Goal: Information Seeking & Learning: Compare options

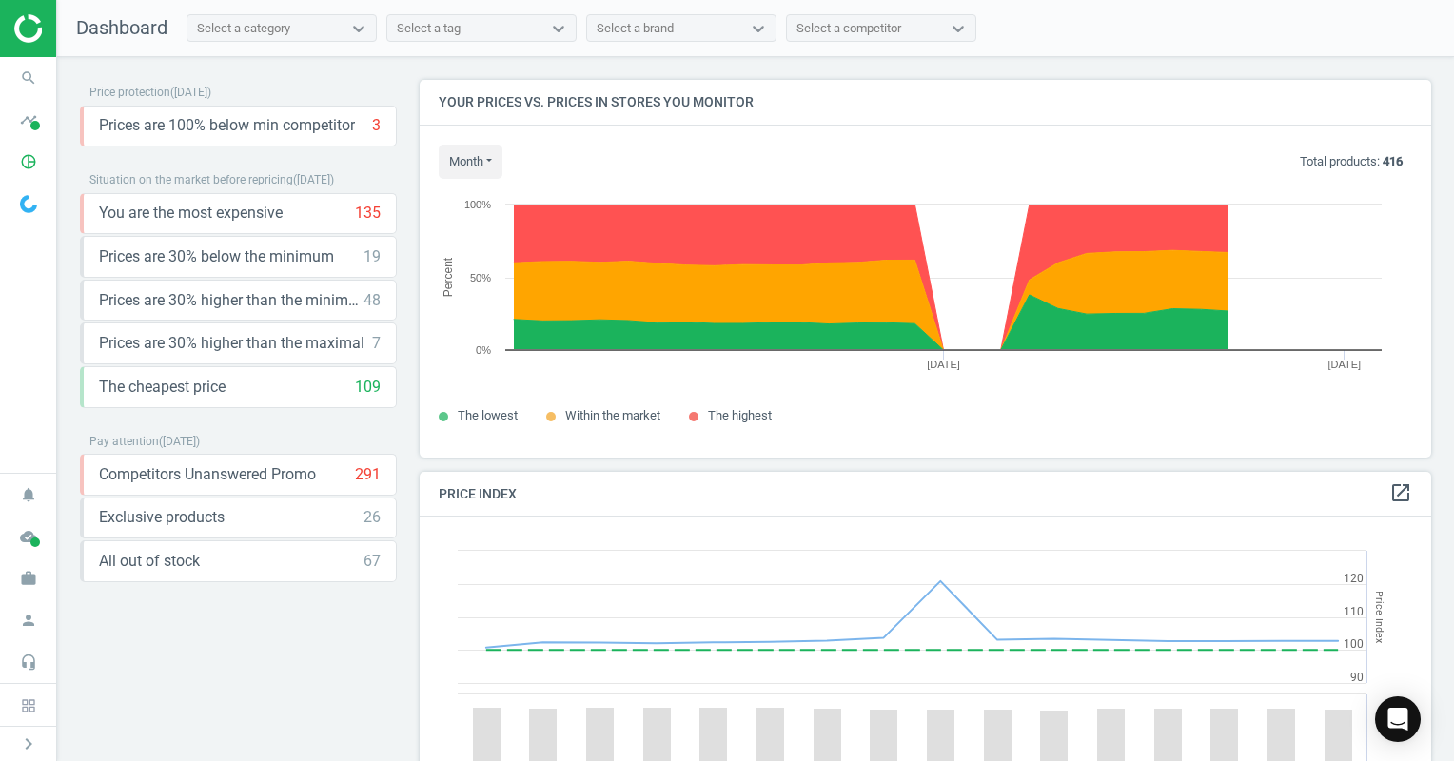
scroll to position [467, 1026]
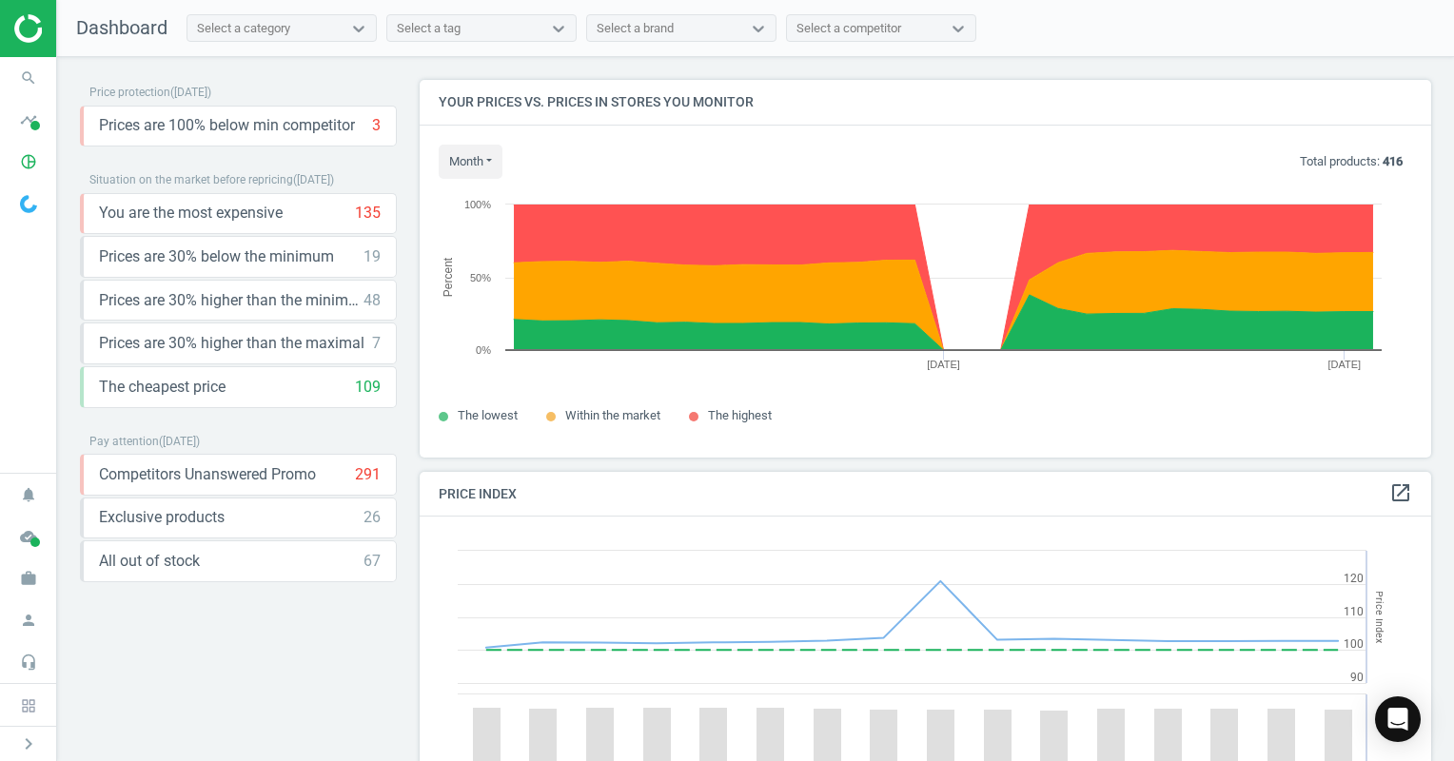
click at [476, 32] on div "Select a tag" at bounding box center [464, 28] width 154 height 25
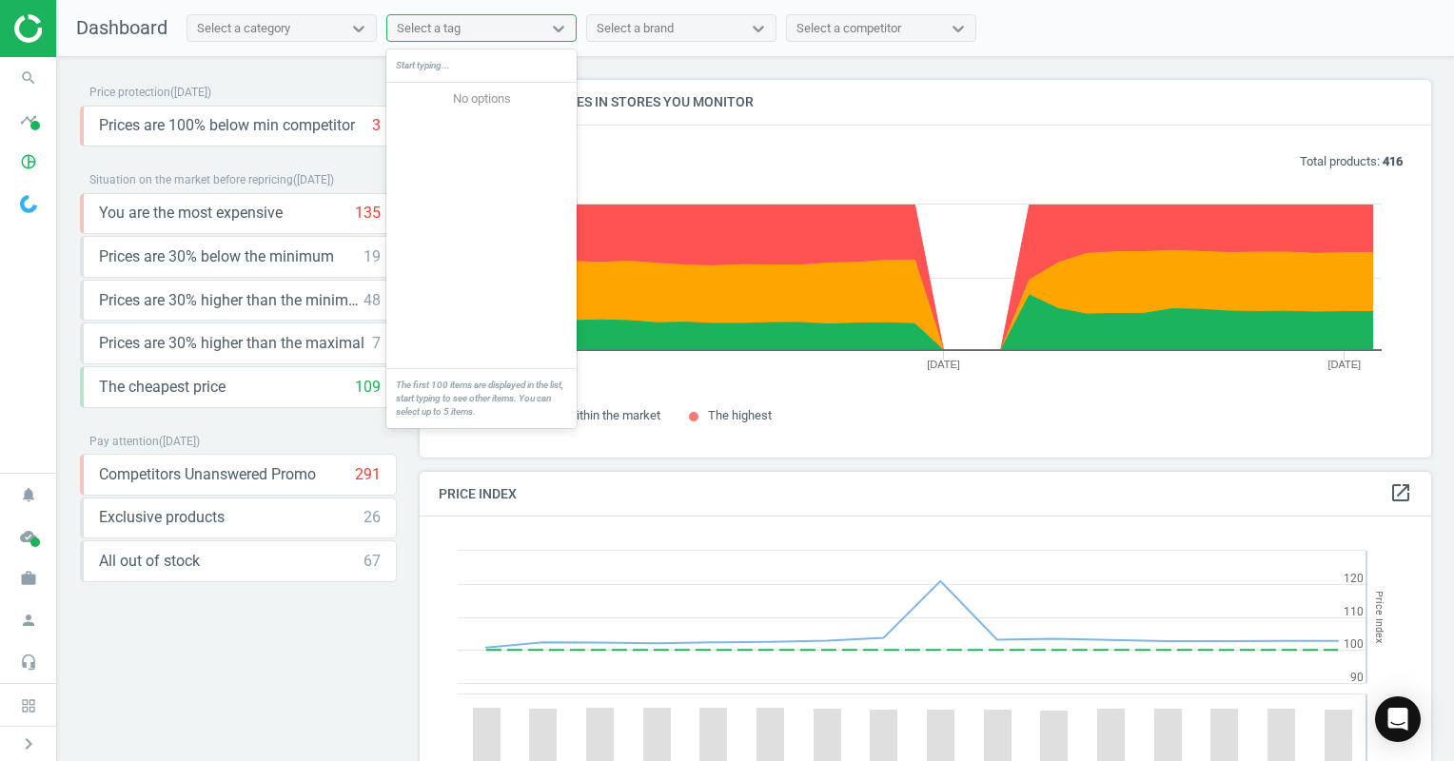
click at [335, 22] on div "Select a category" at bounding box center [265, 28] width 154 height 25
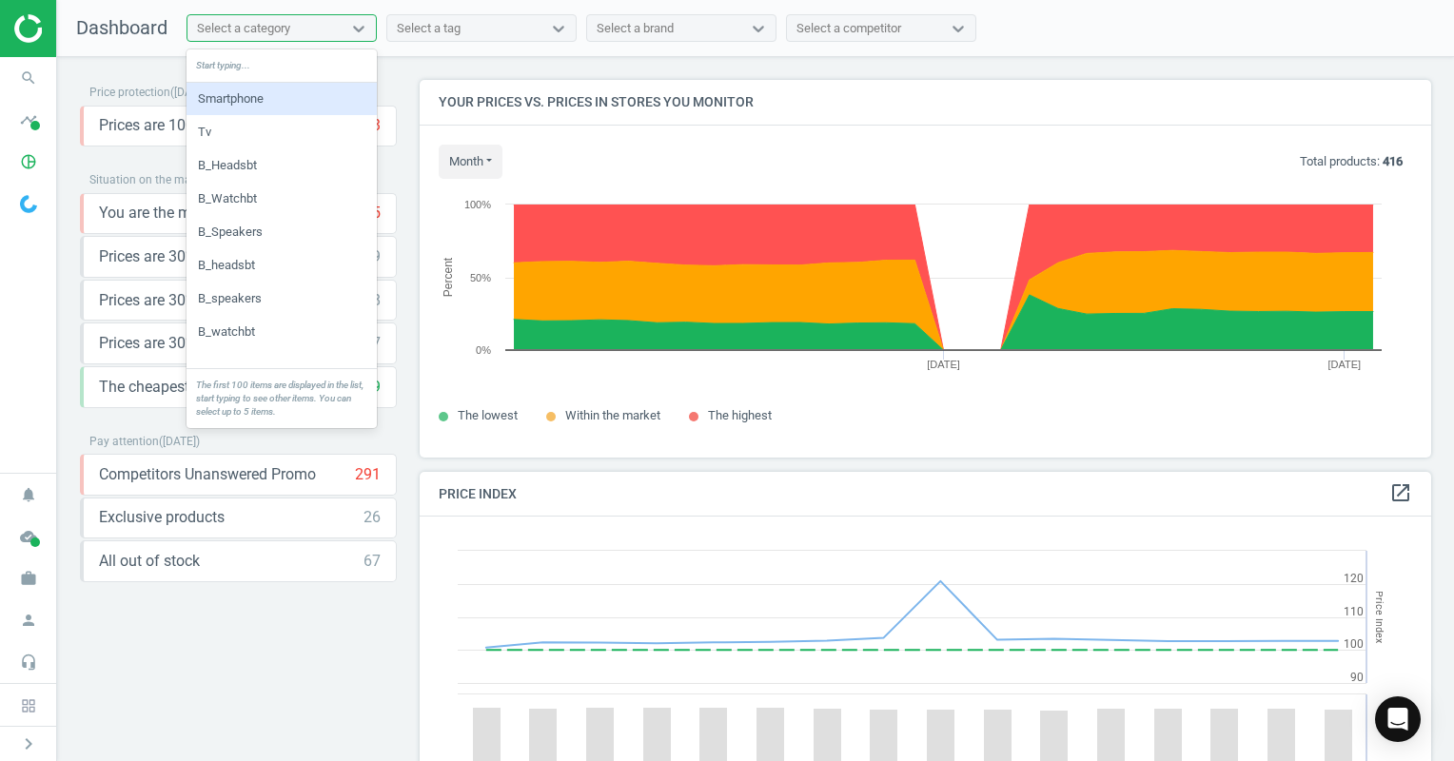
click at [282, 91] on div "Smartphone" at bounding box center [282, 99] width 190 height 32
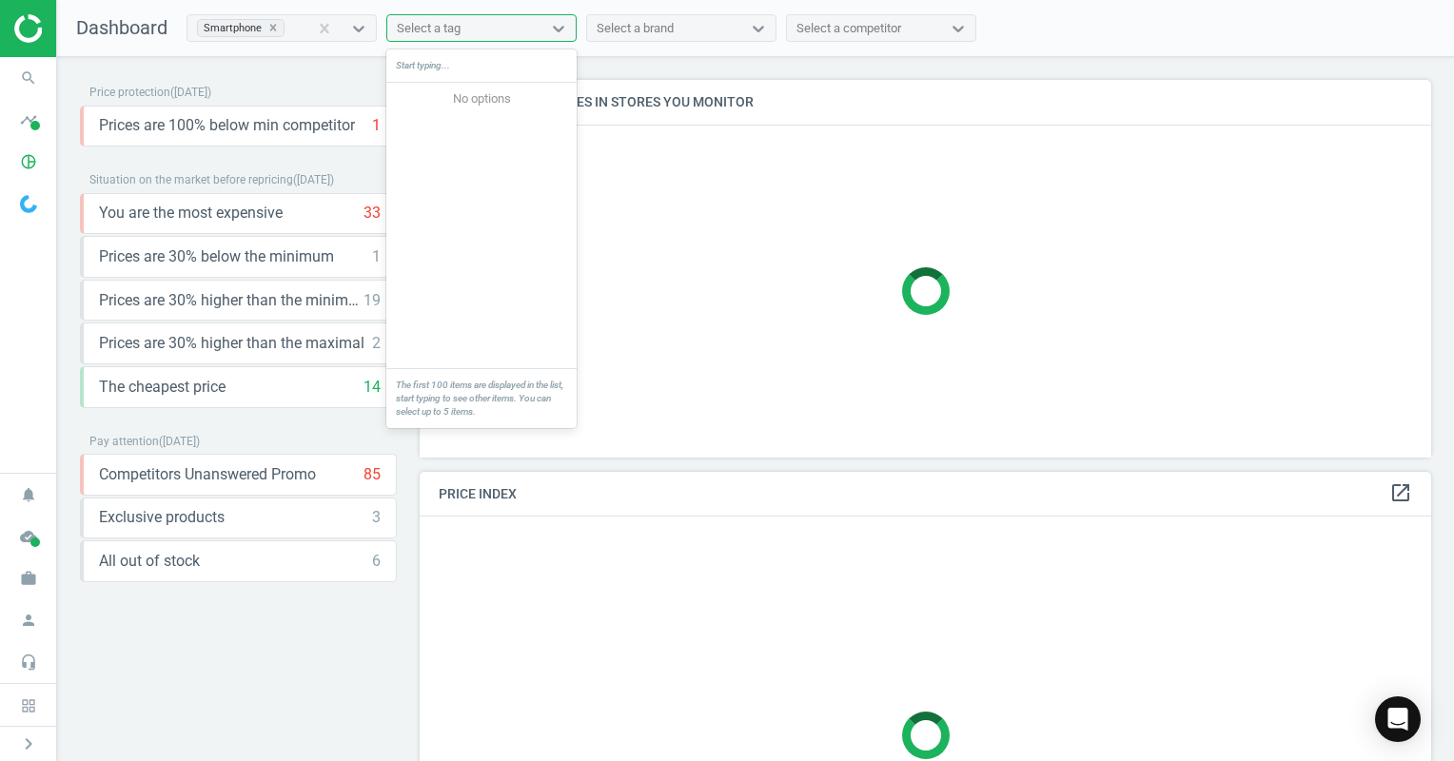
click at [516, 34] on div "Select a tag" at bounding box center [464, 28] width 154 height 25
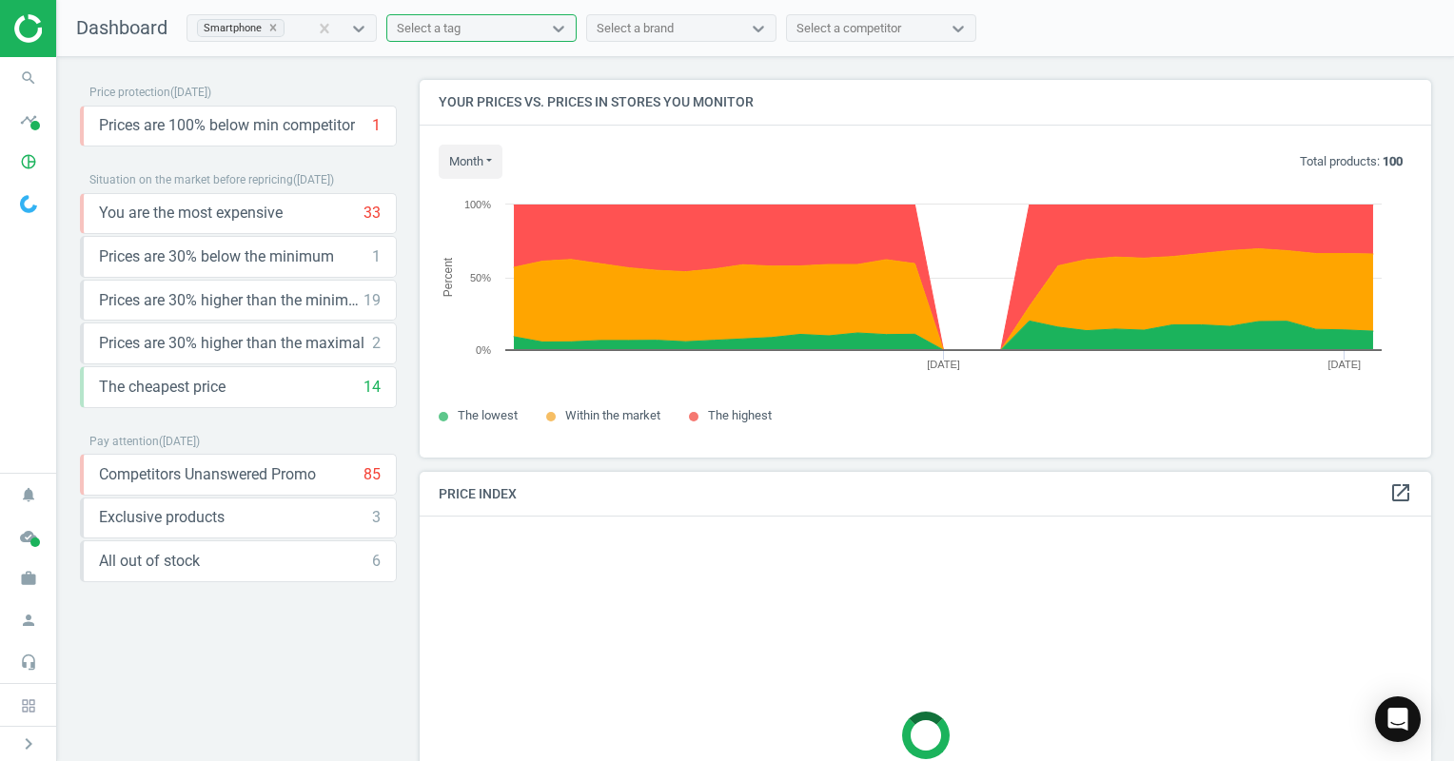
click at [514, 30] on div "Select a tag" at bounding box center [464, 28] width 154 height 25
click at [722, 31] on div "Select a brand" at bounding box center [664, 28] width 154 height 25
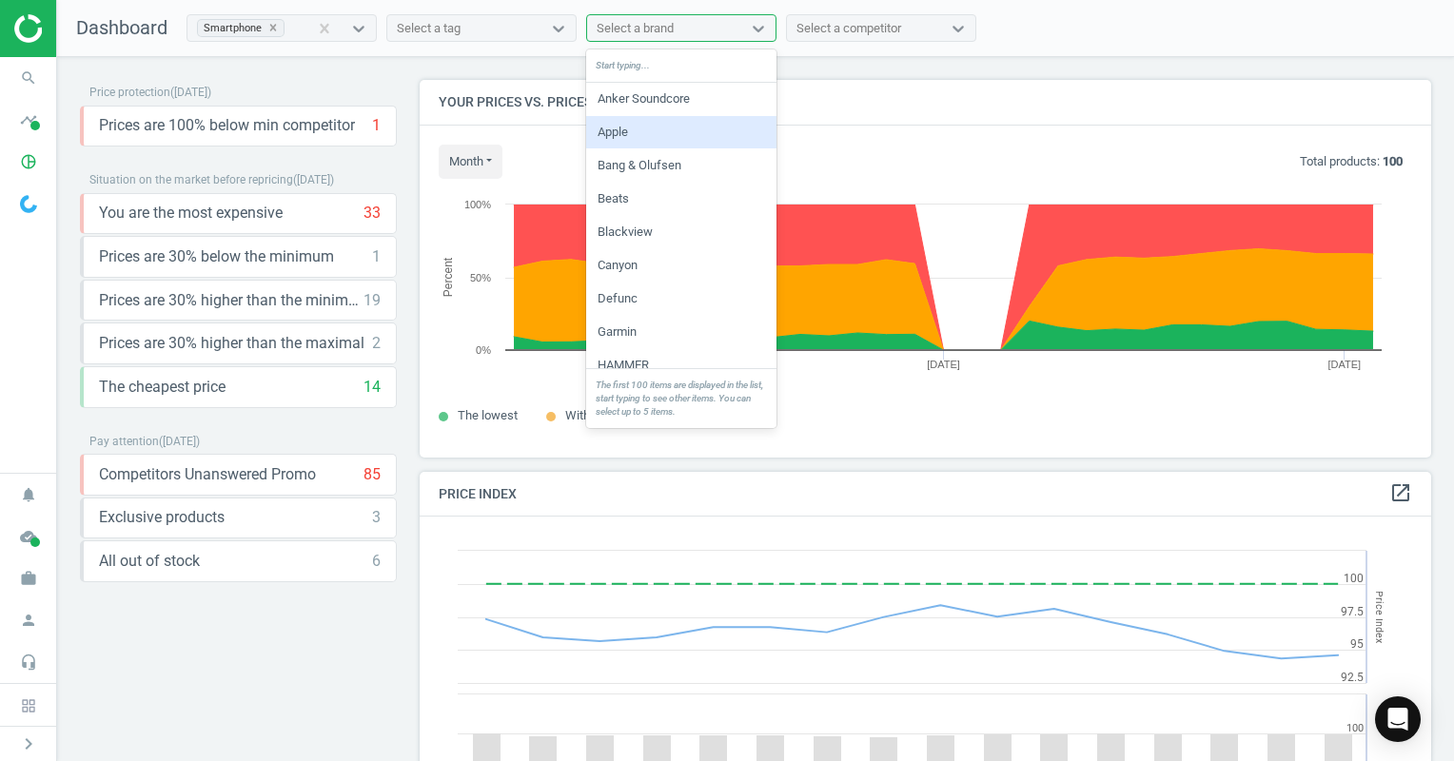
click at [667, 132] on div "Apple" at bounding box center [681, 132] width 190 height 32
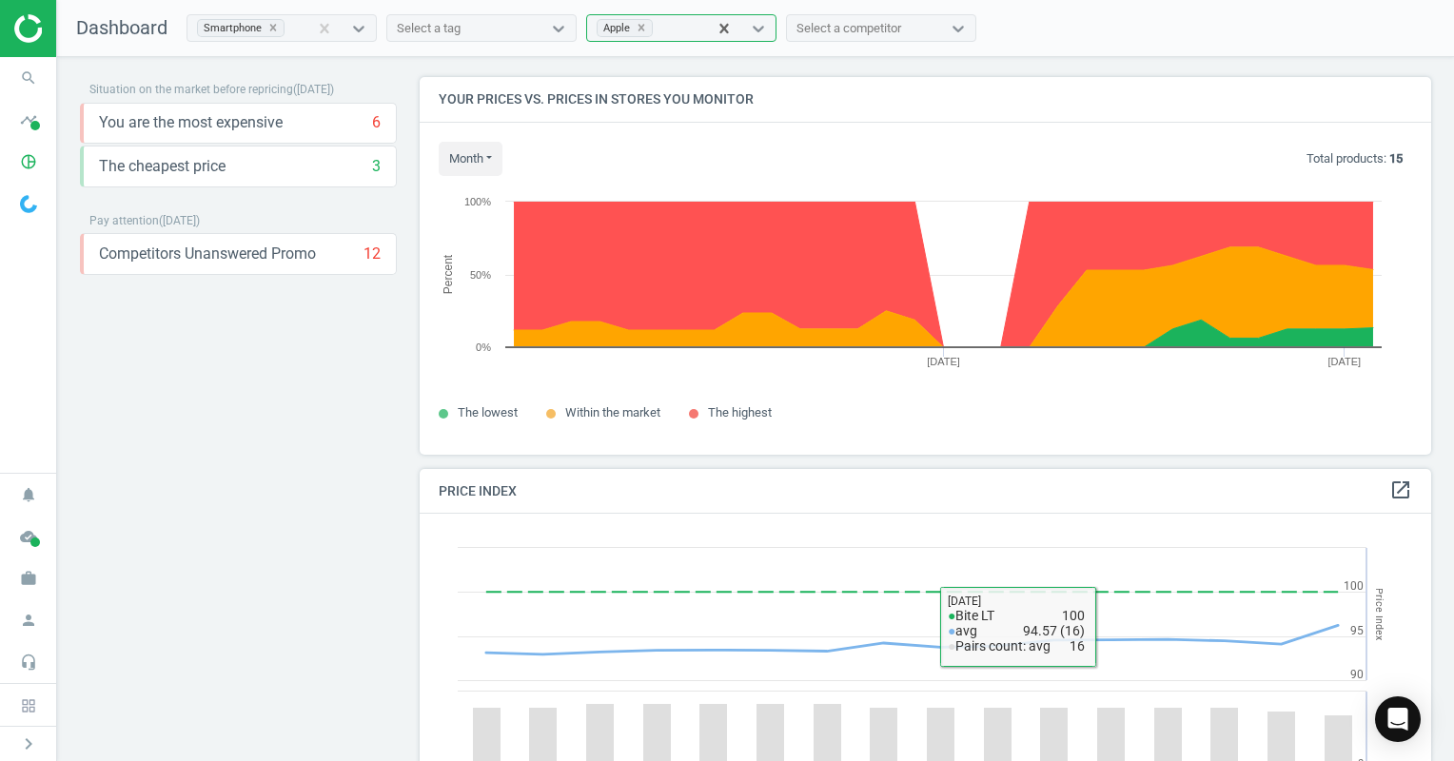
scroll to position [0, 0]
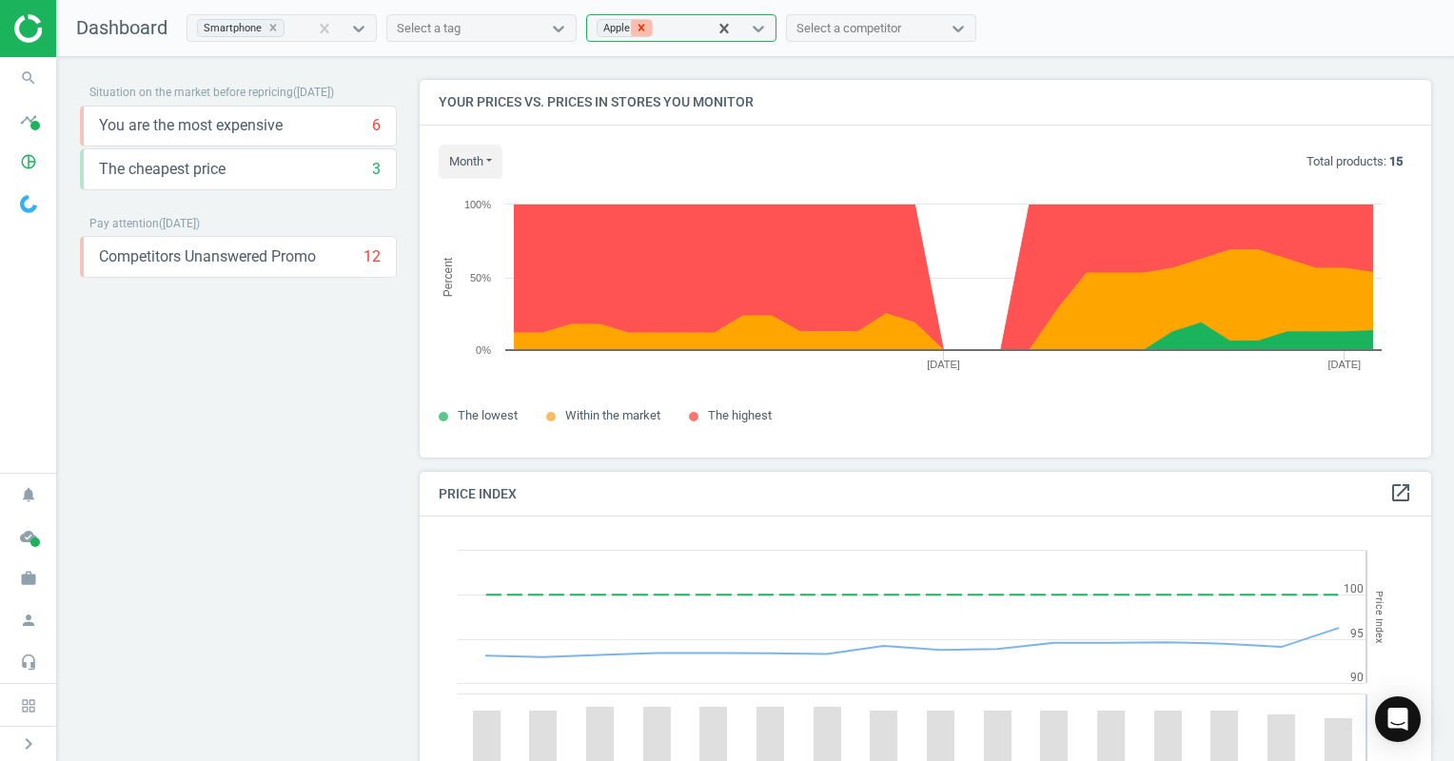
click at [639, 25] on icon at bounding box center [641, 27] width 13 height 13
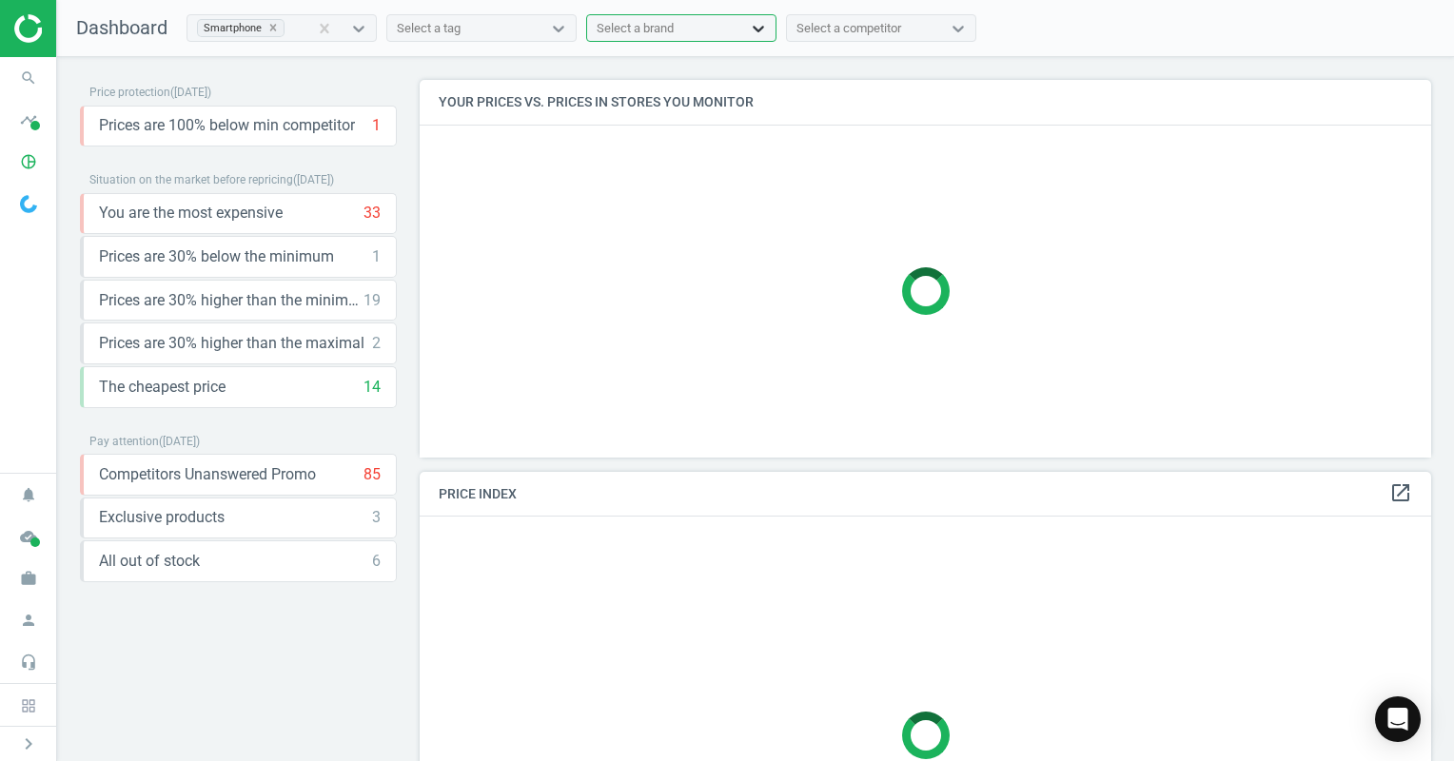
click at [755, 29] on icon at bounding box center [758, 28] width 19 height 19
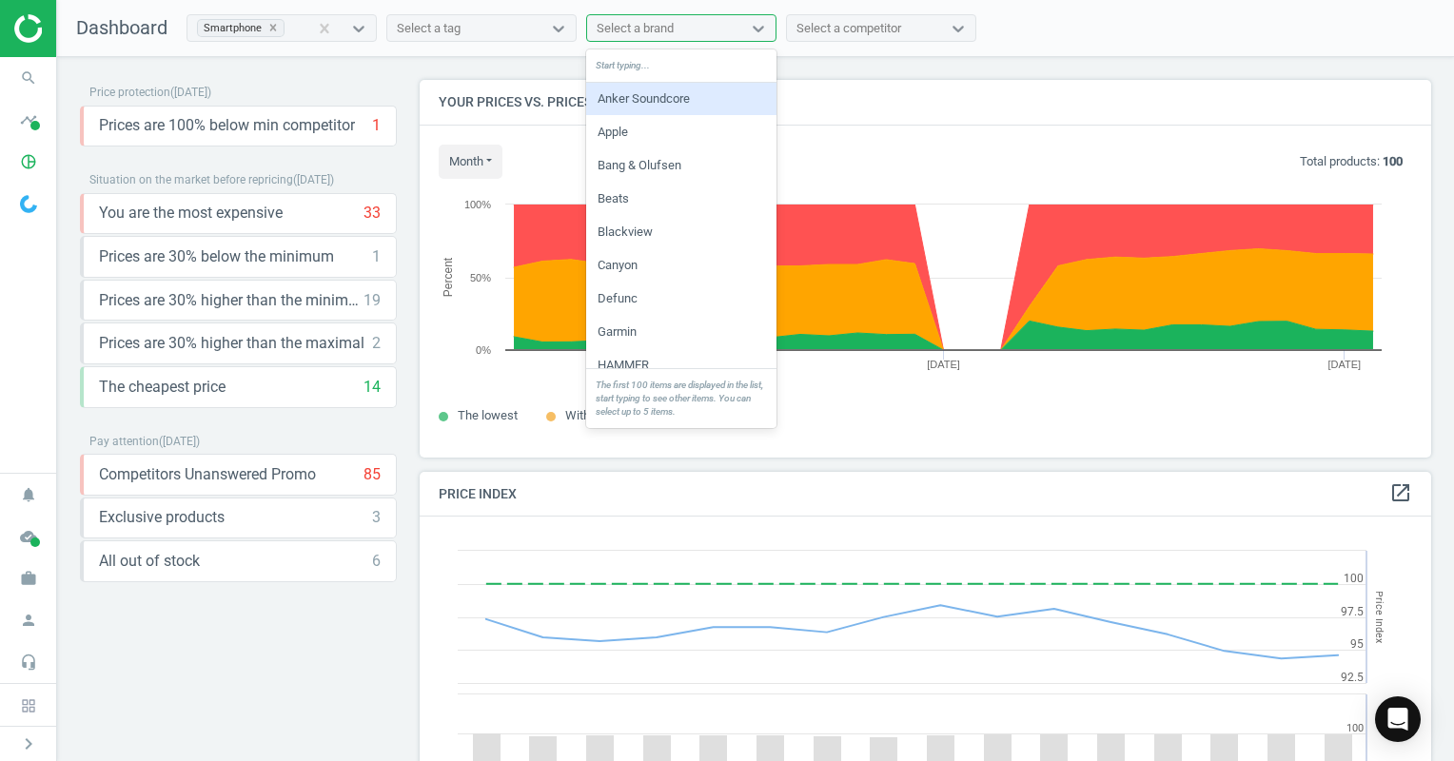
click at [674, 108] on div "Anker Soundcore" at bounding box center [681, 99] width 190 height 32
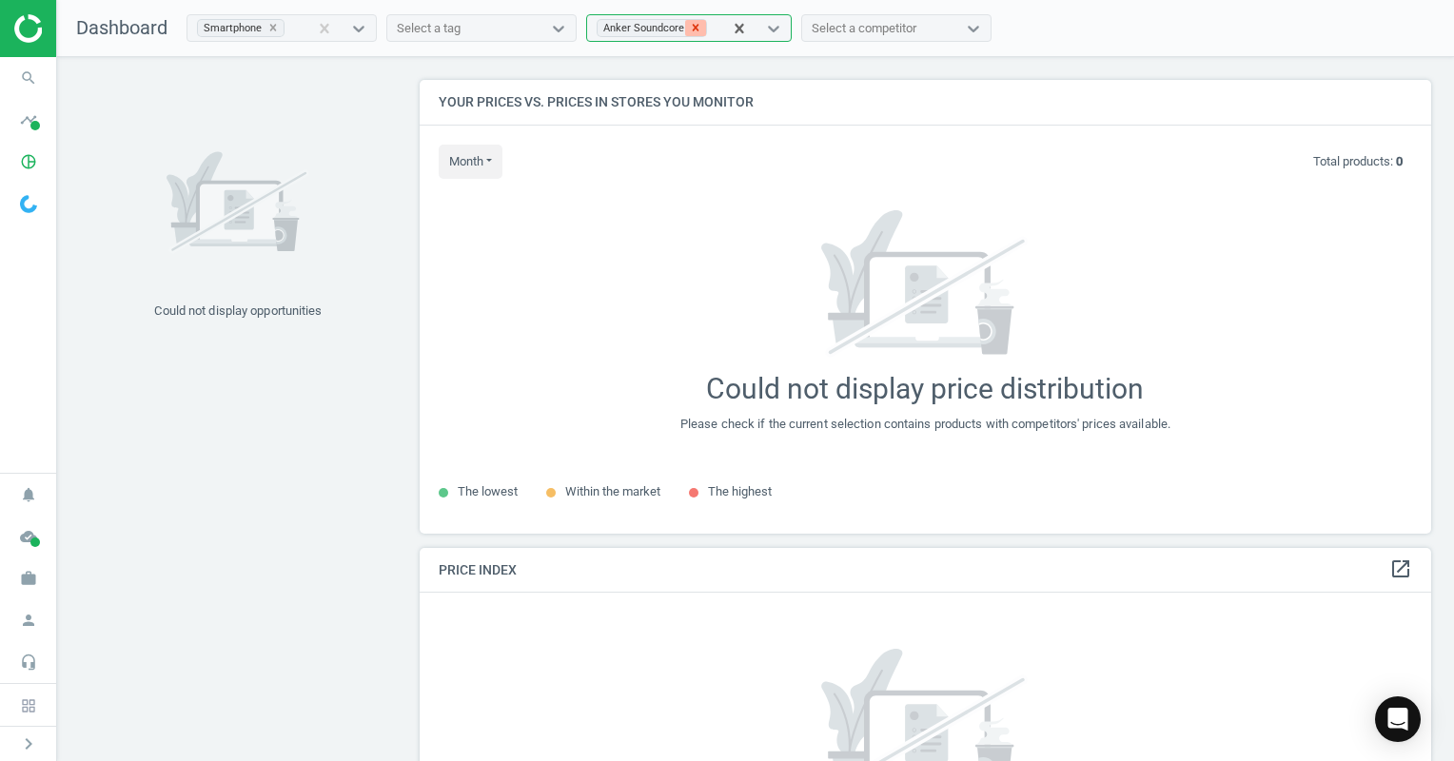
click at [689, 26] on icon at bounding box center [695, 27] width 13 height 13
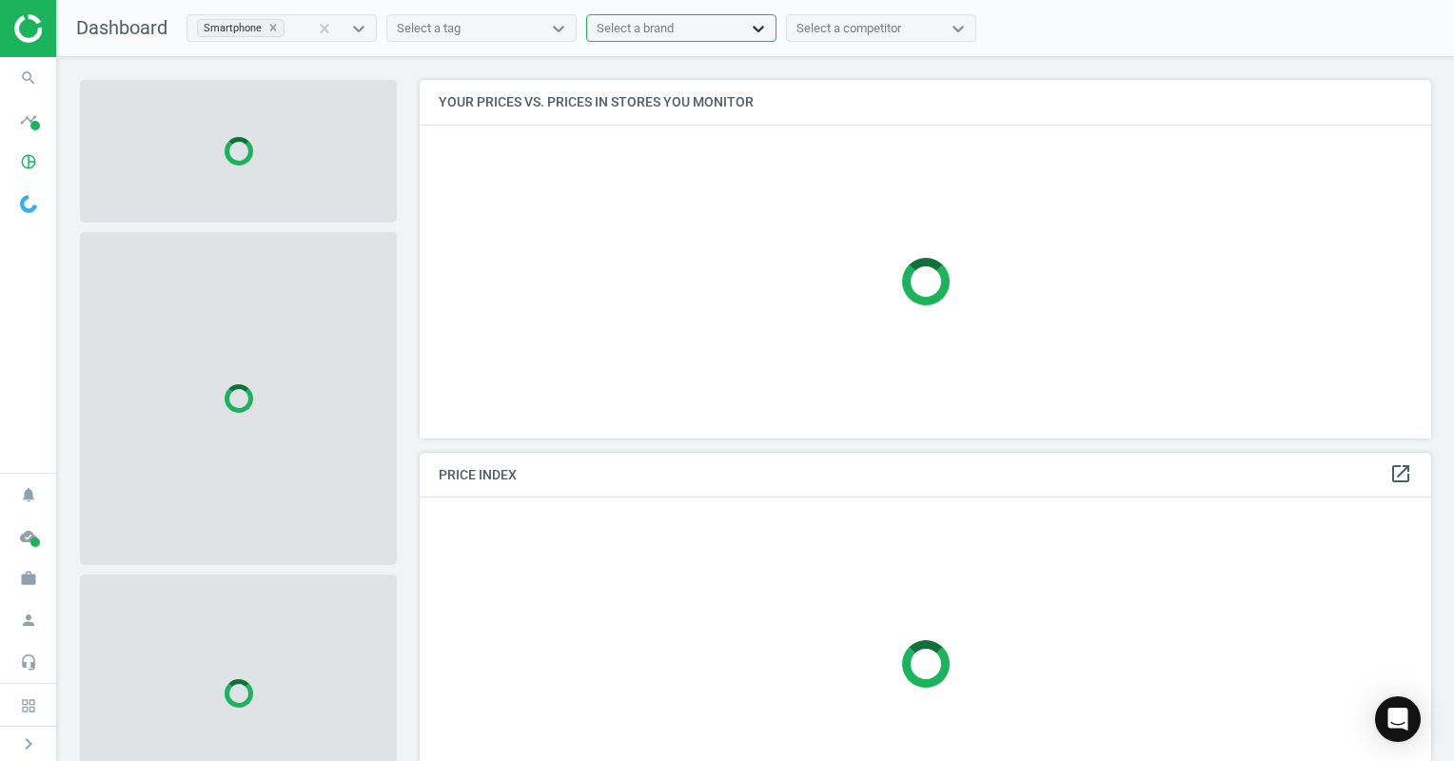
click at [761, 33] on icon at bounding box center [758, 28] width 19 height 19
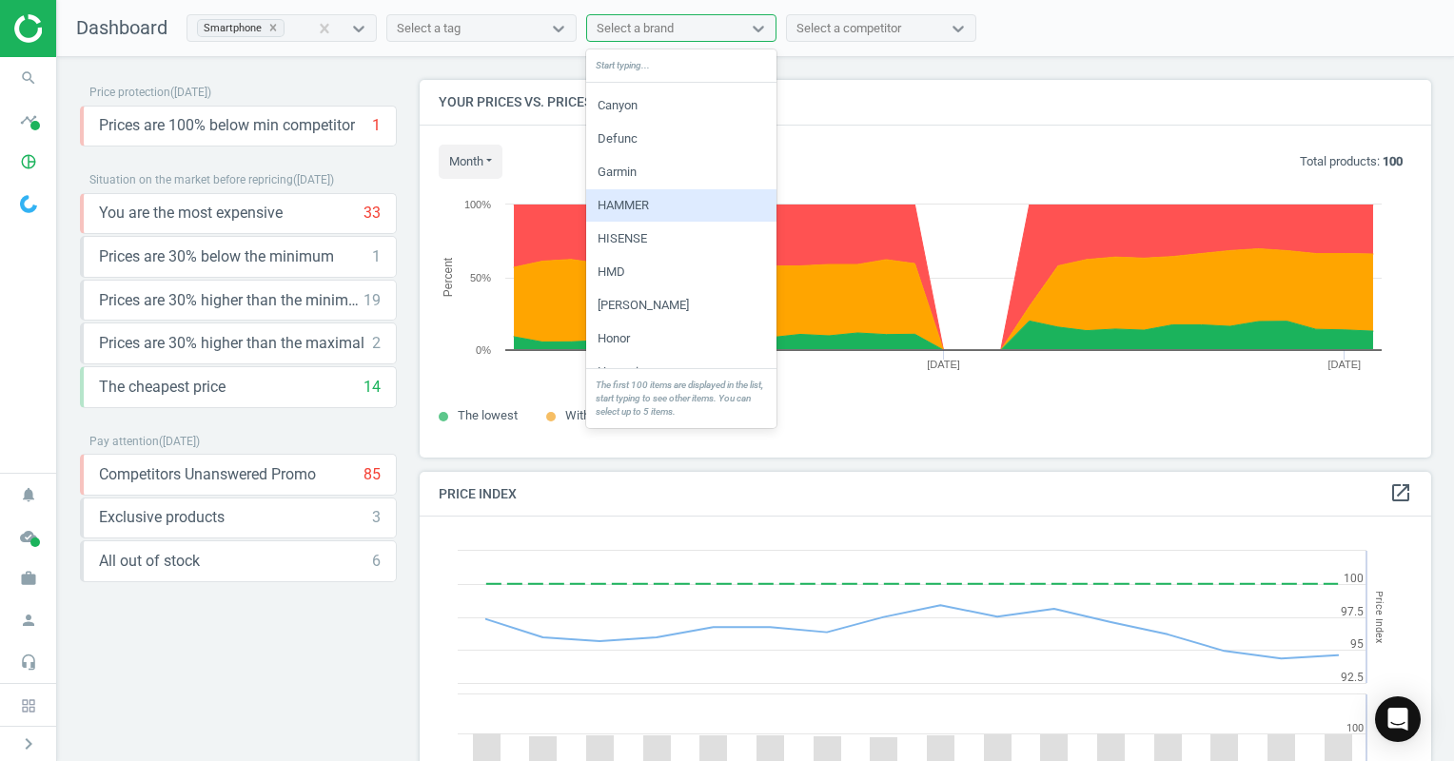
scroll to position [190, 0]
click at [685, 212] on div "HISENSE" at bounding box center [681, 208] width 190 height 32
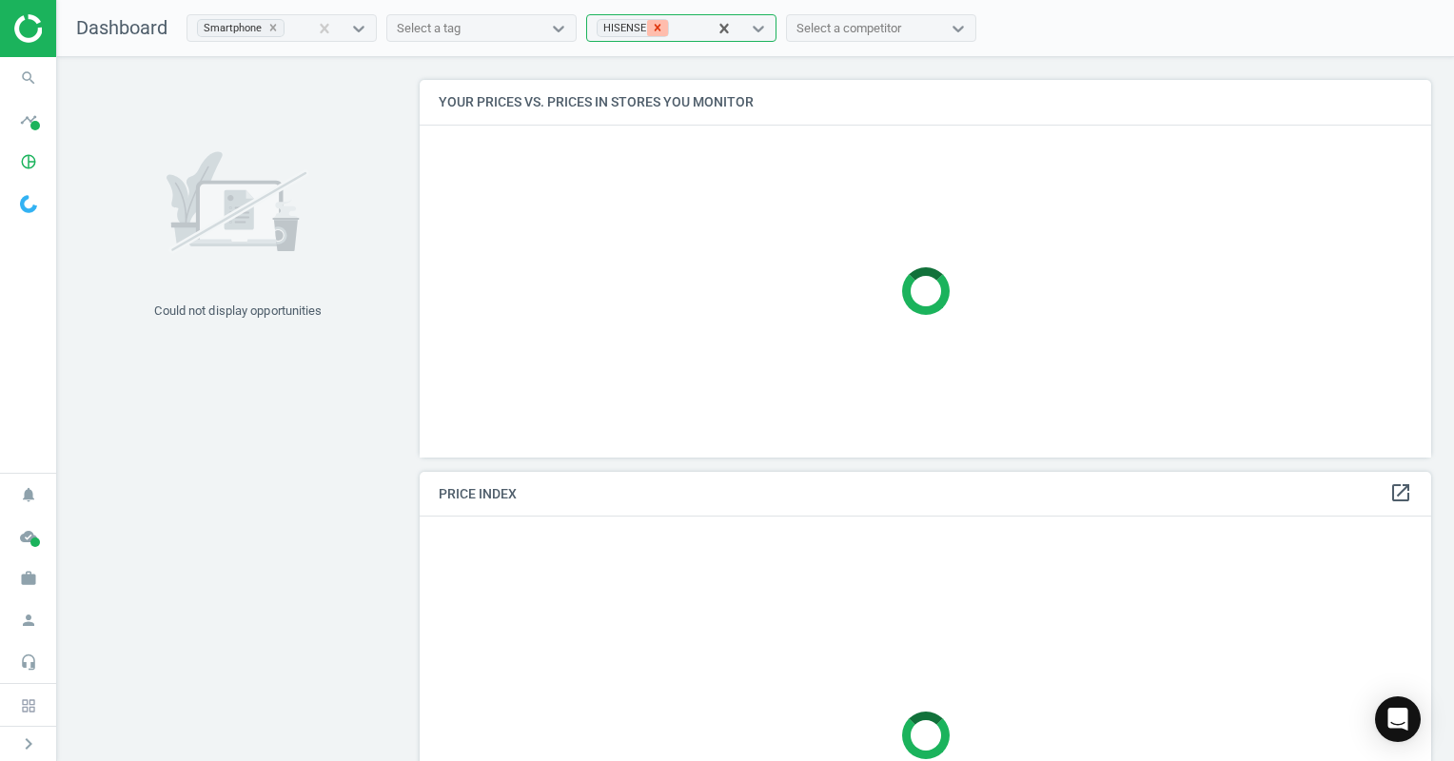
click at [659, 24] on icon at bounding box center [657, 27] width 13 height 13
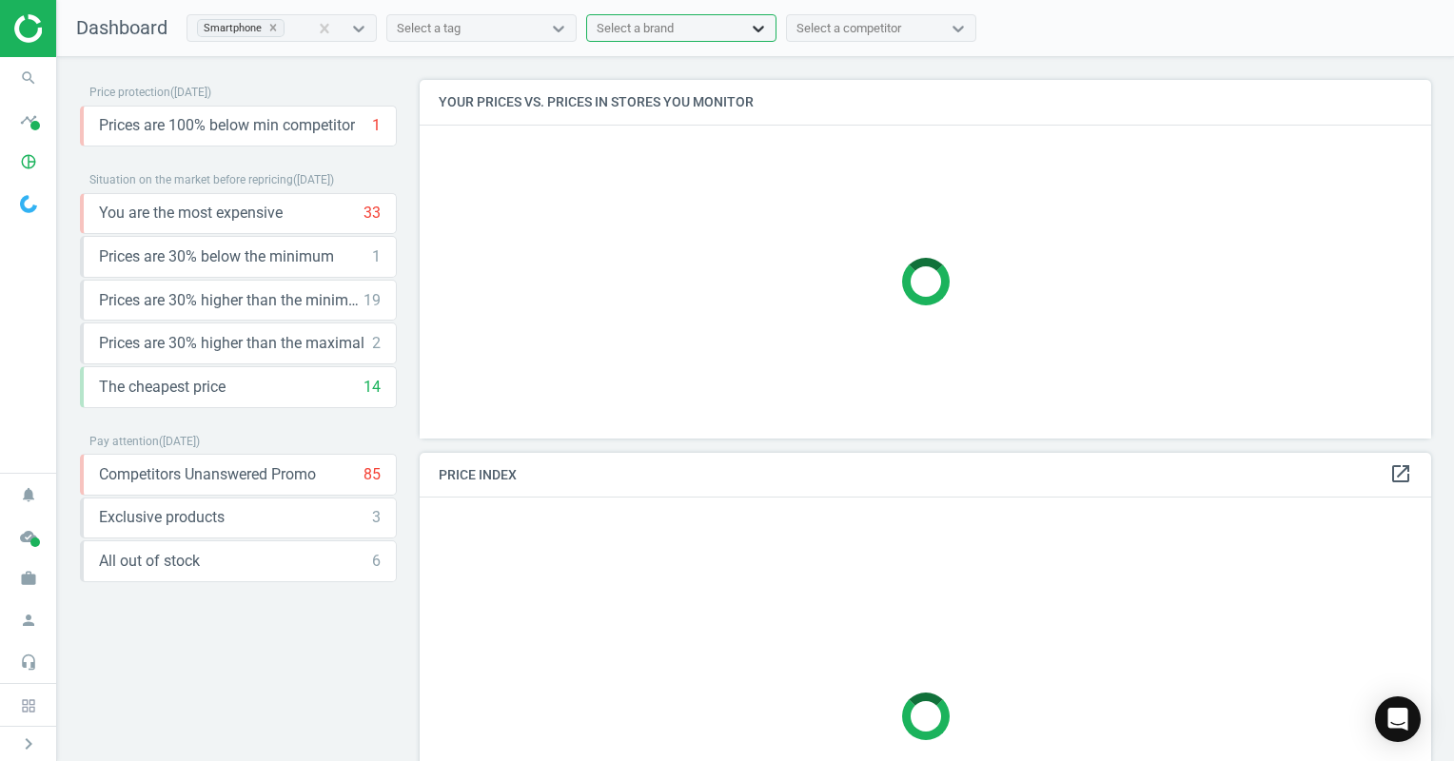
click at [760, 23] on icon at bounding box center [758, 28] width 19 height 19
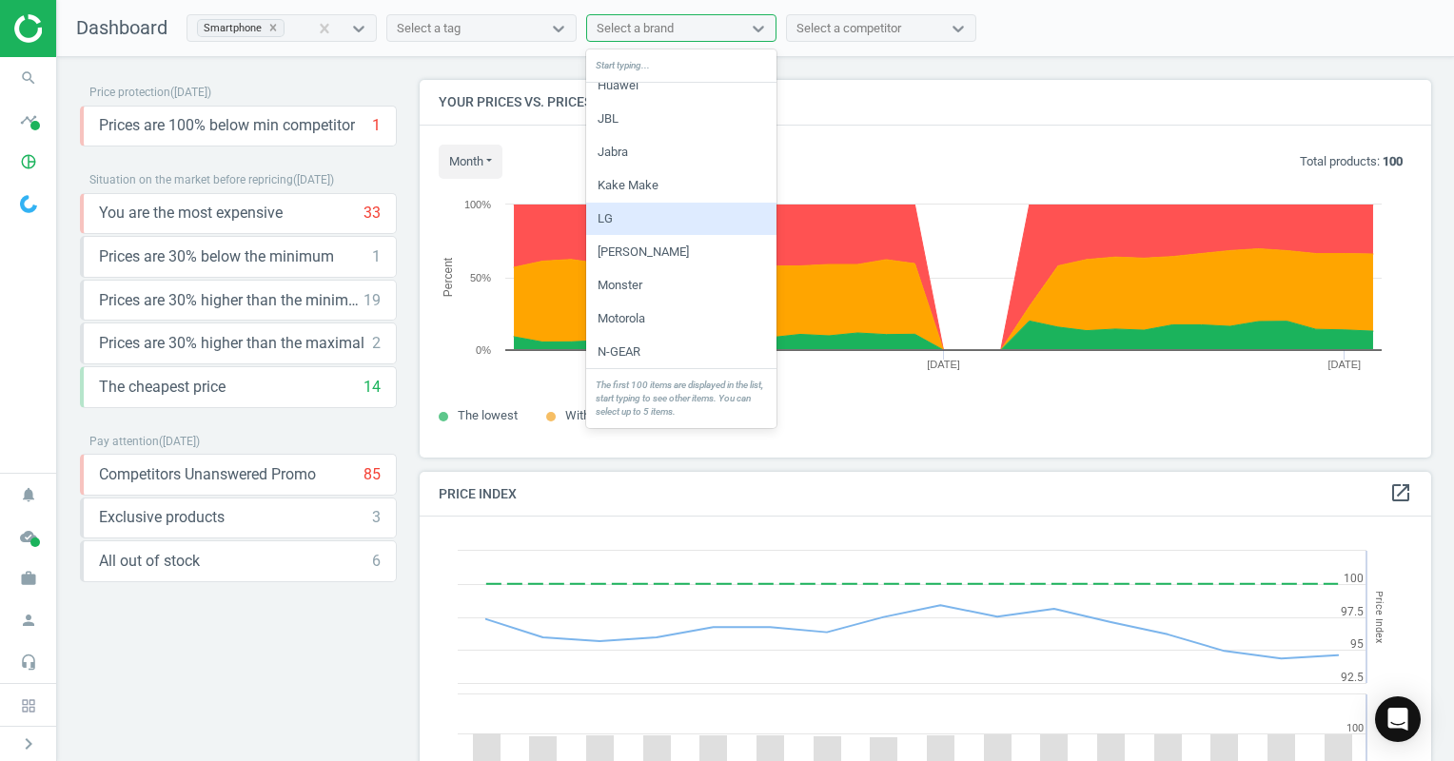
scroll to position [476, 0]
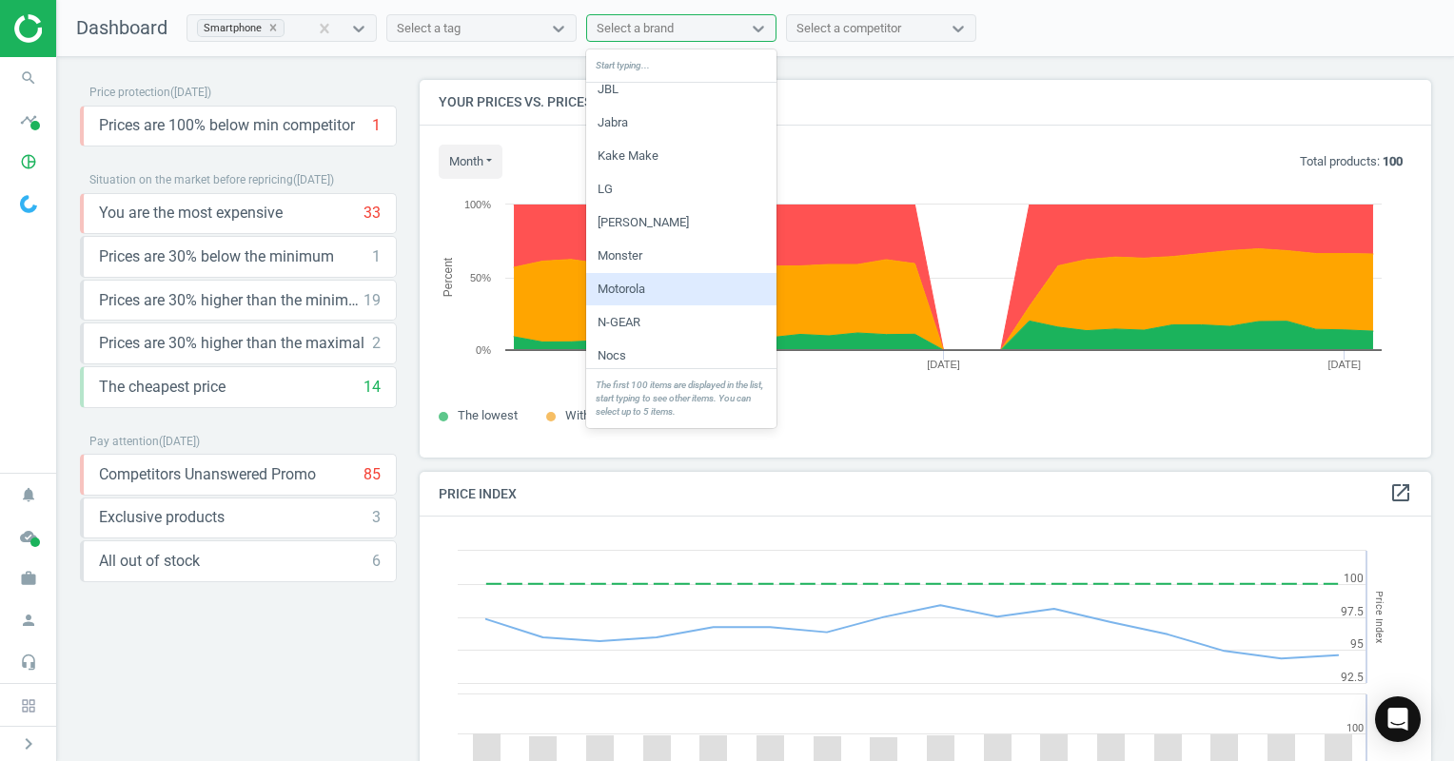
click at [679, 288] on div "Motorola" at bounding box center [681, 289] width 190 height 32
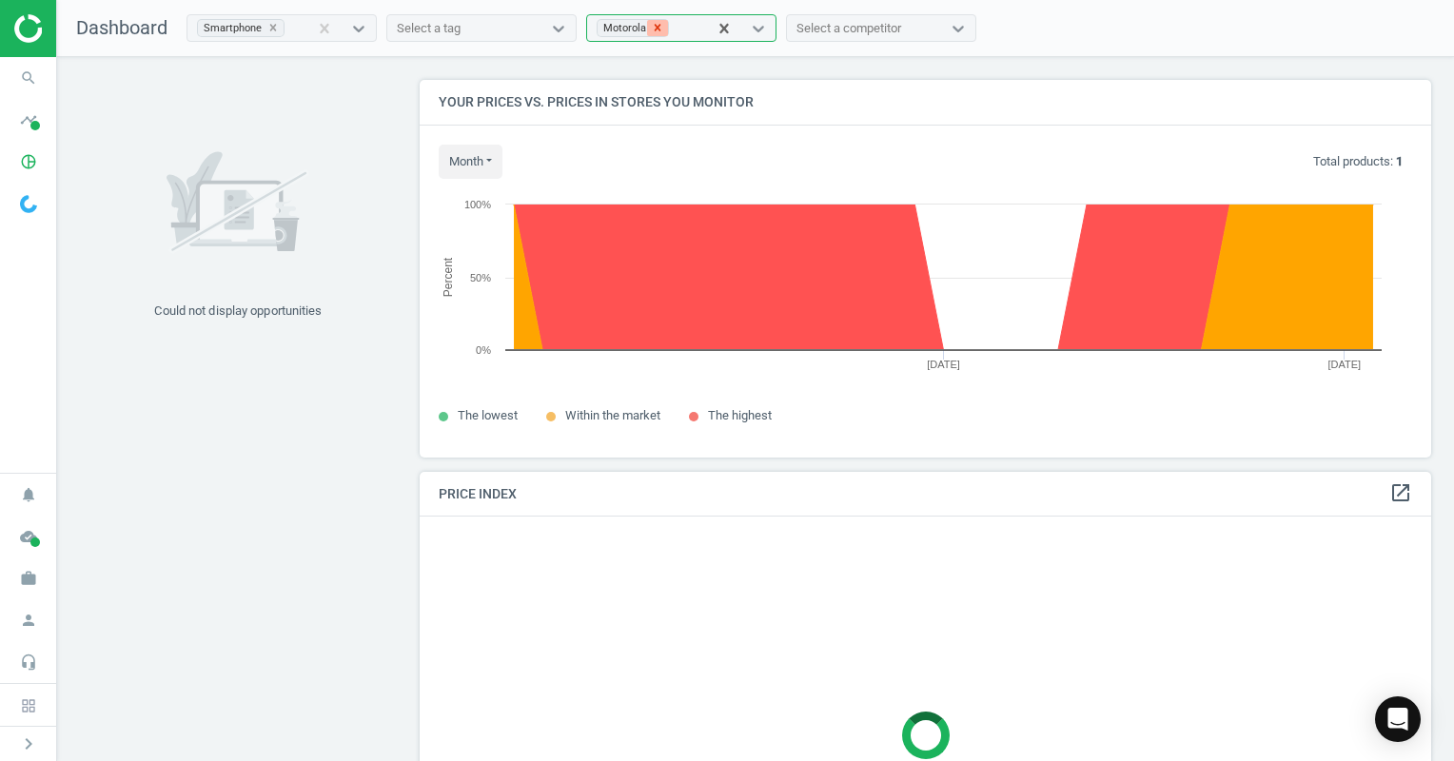
click at [663, 27] on icon at bounding box center [657, 27] width 13 height 13
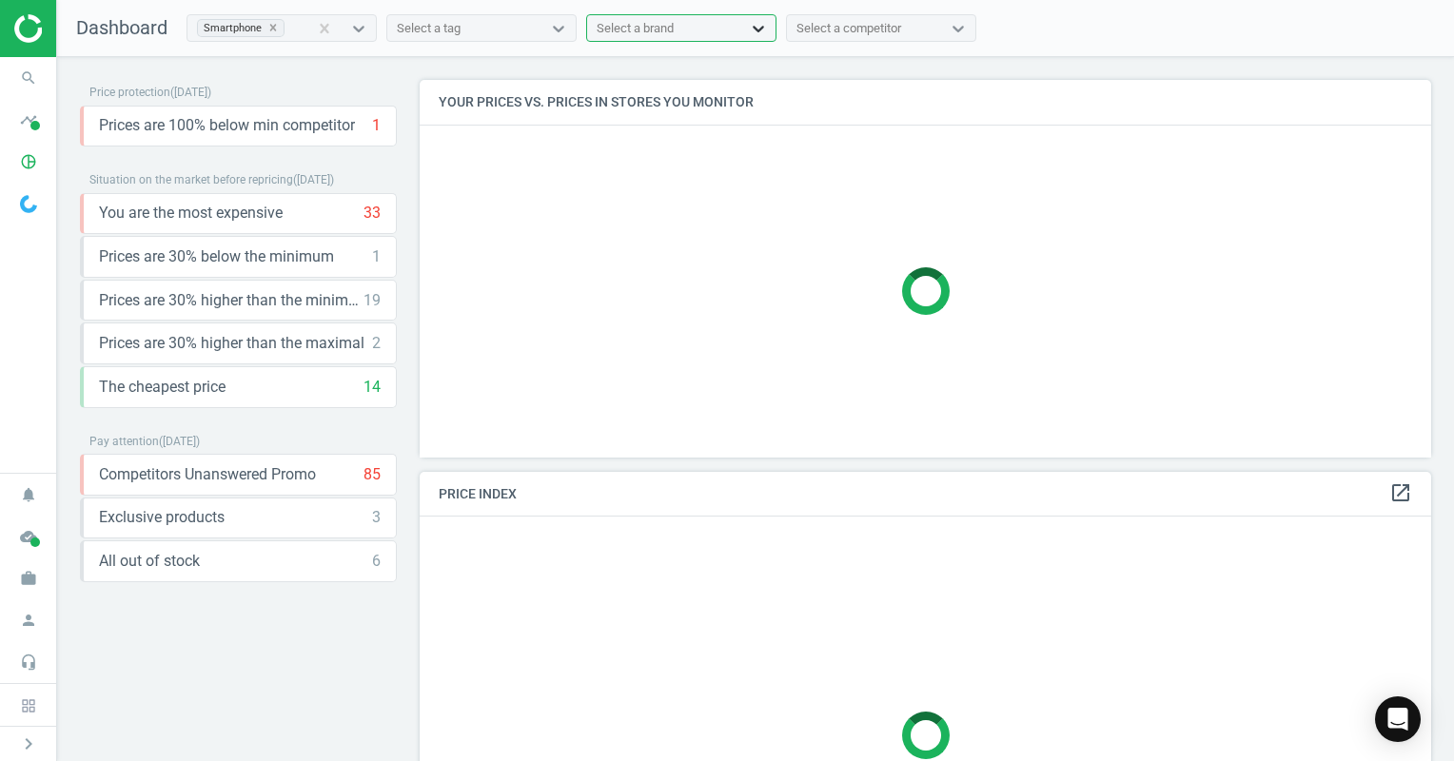
click at [754, 28] on icon at bounding box center [758, 28] width 19 height 19
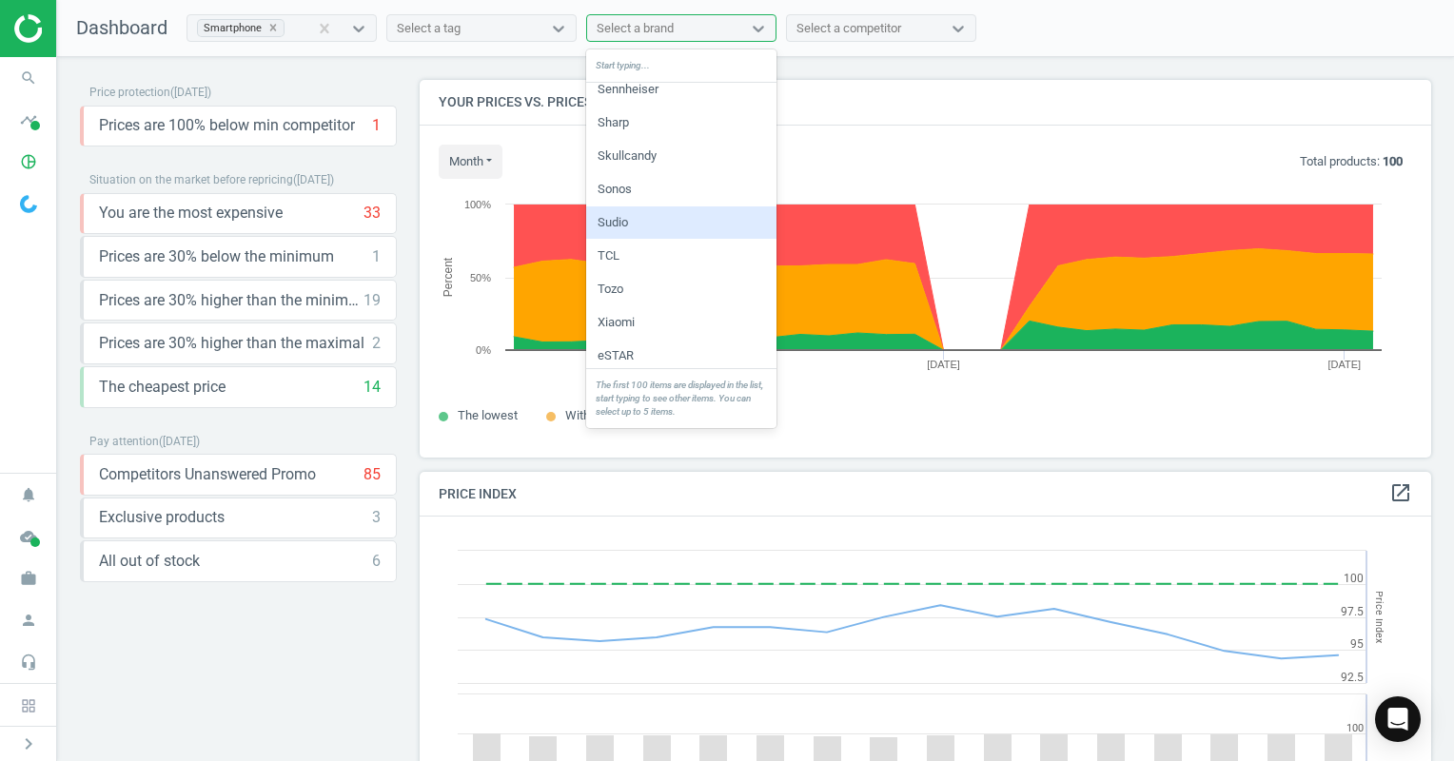
scroll to position [1146, 0]
click at [678, 316] on div "Xiaomi" at bounding box center [681, 319] width 190 height 32
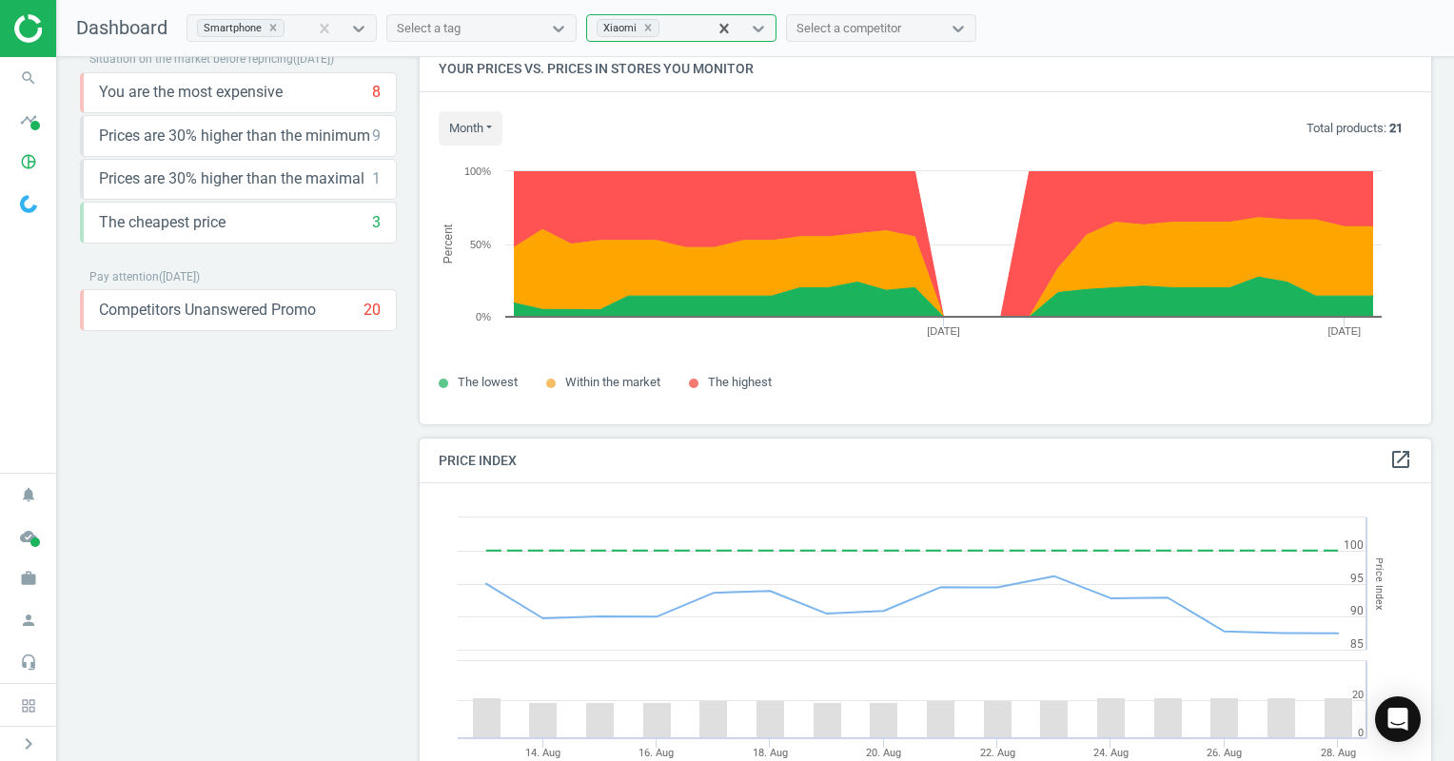
scroll to position [0, 0]
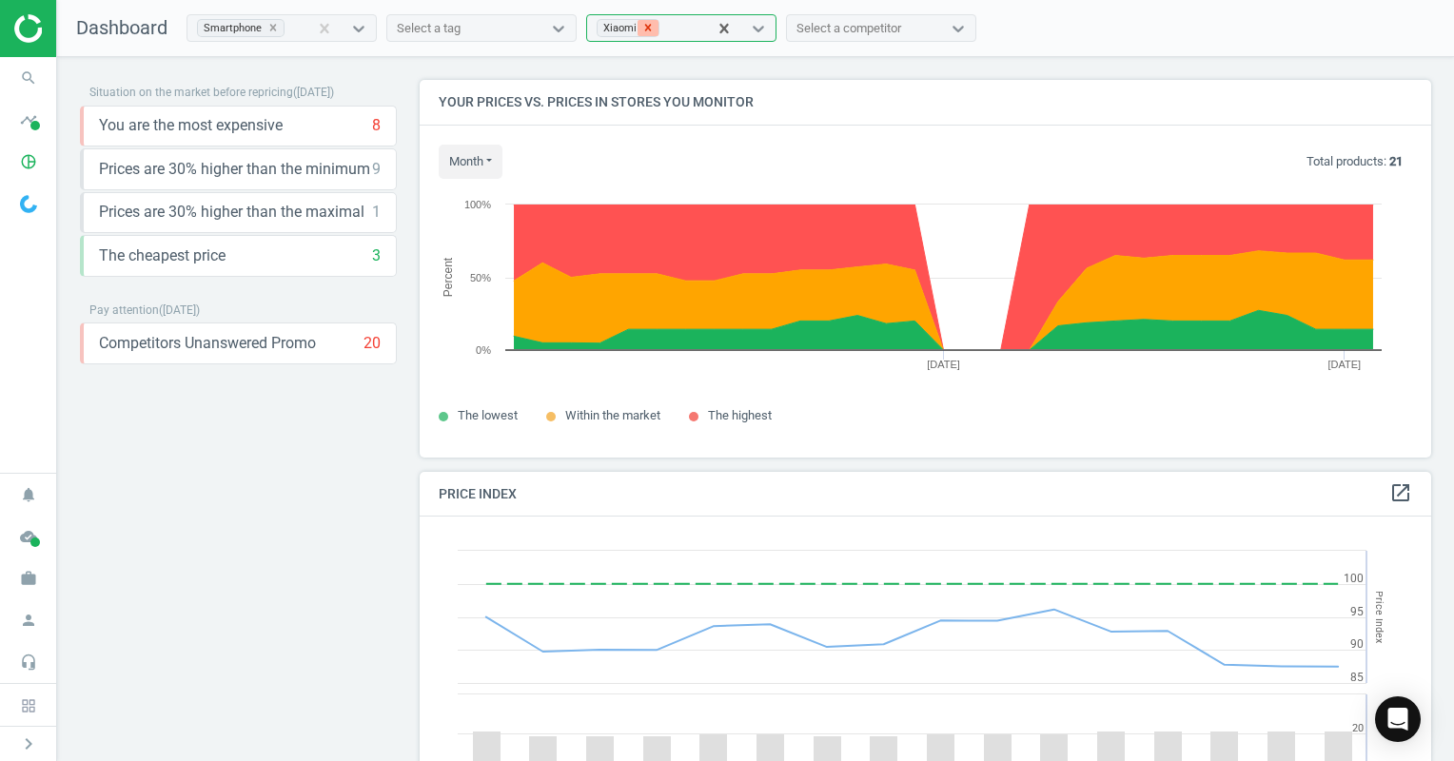
click at [646, 26] on icon at bounding box center [648, 27] width 13 height 13
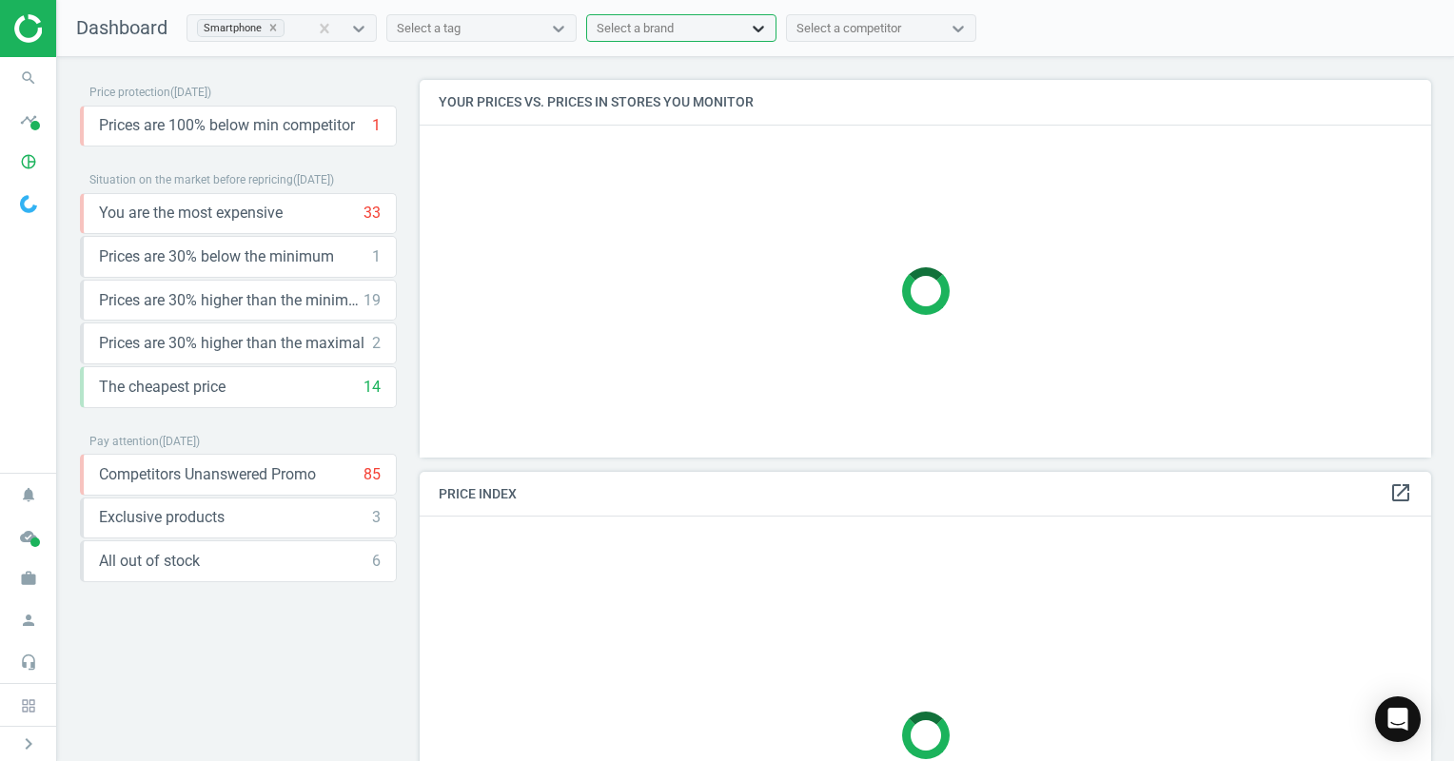
click at [765, 27] on icon at bounding box center [758, 28] width 19 height 19
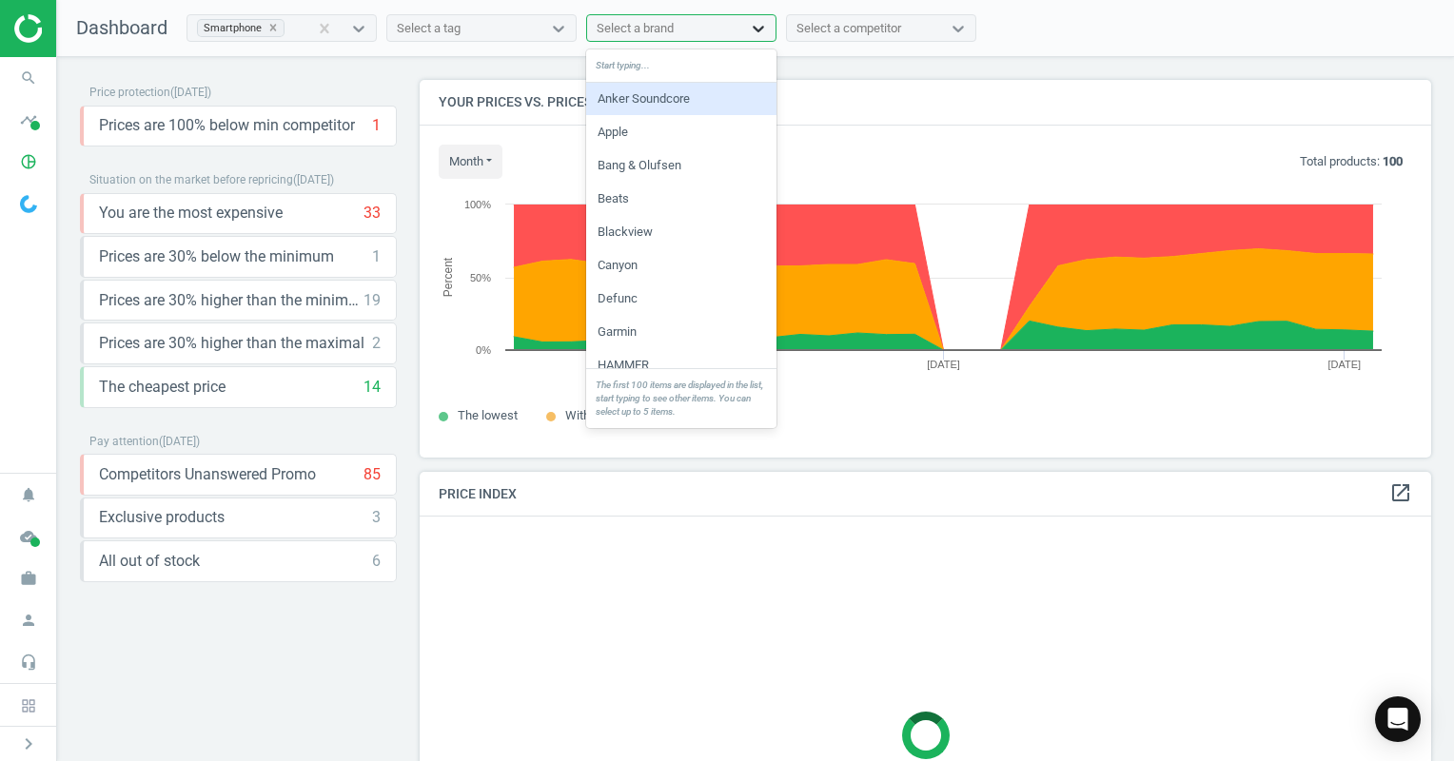
click at [765, 27] on icon at bounding box center [758, 28] width 19 height 19
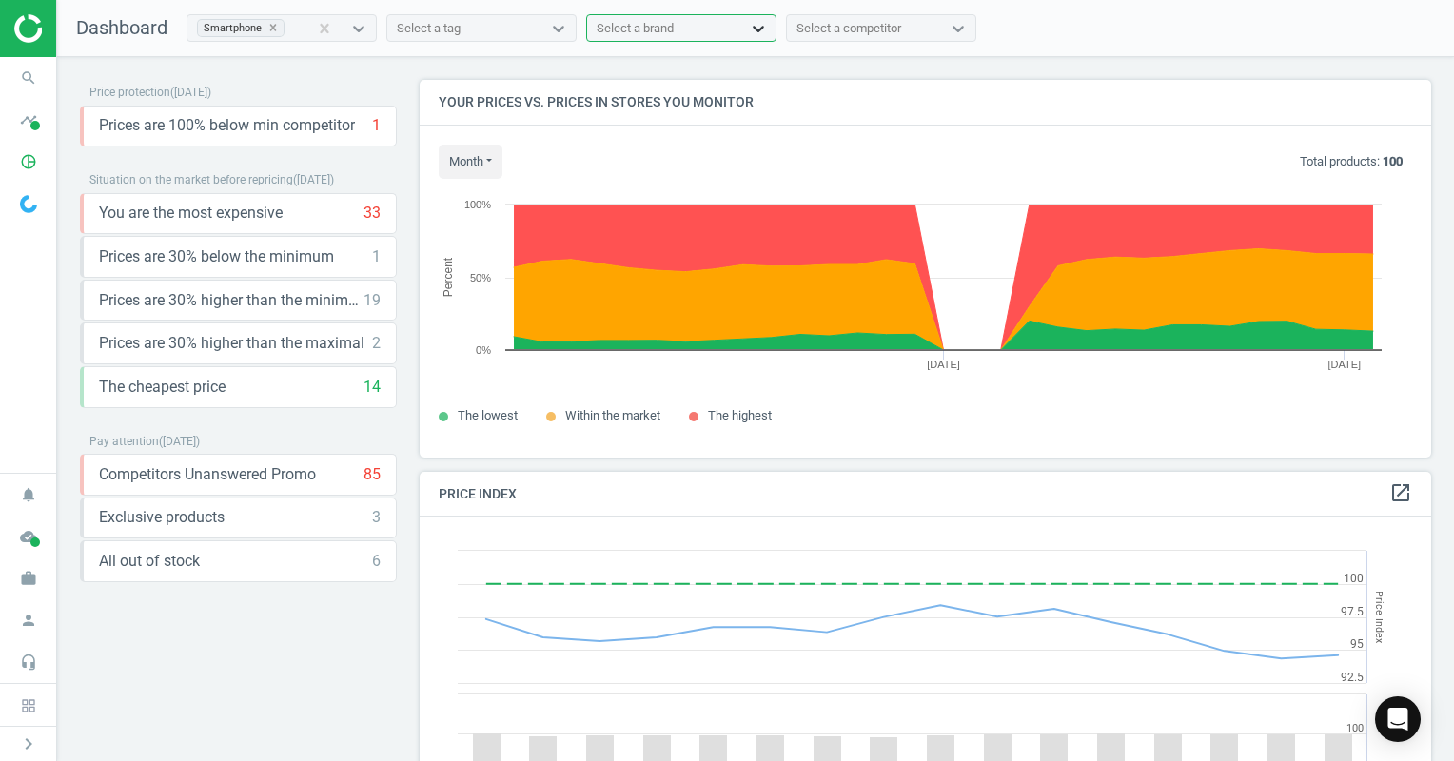
click at [765, 27] on icon at bounding box center [758, 28] width 19 height 19
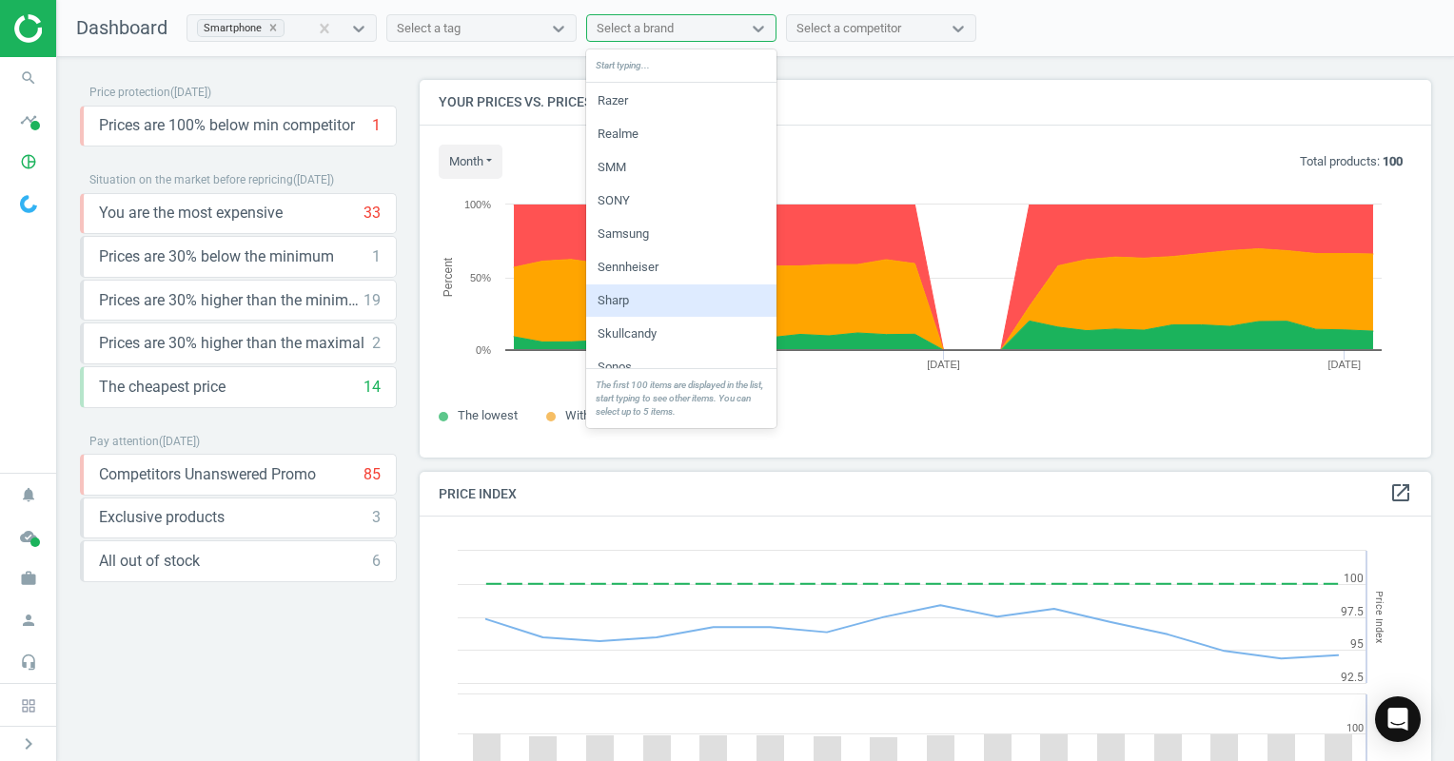
scroll to position [956, 0]
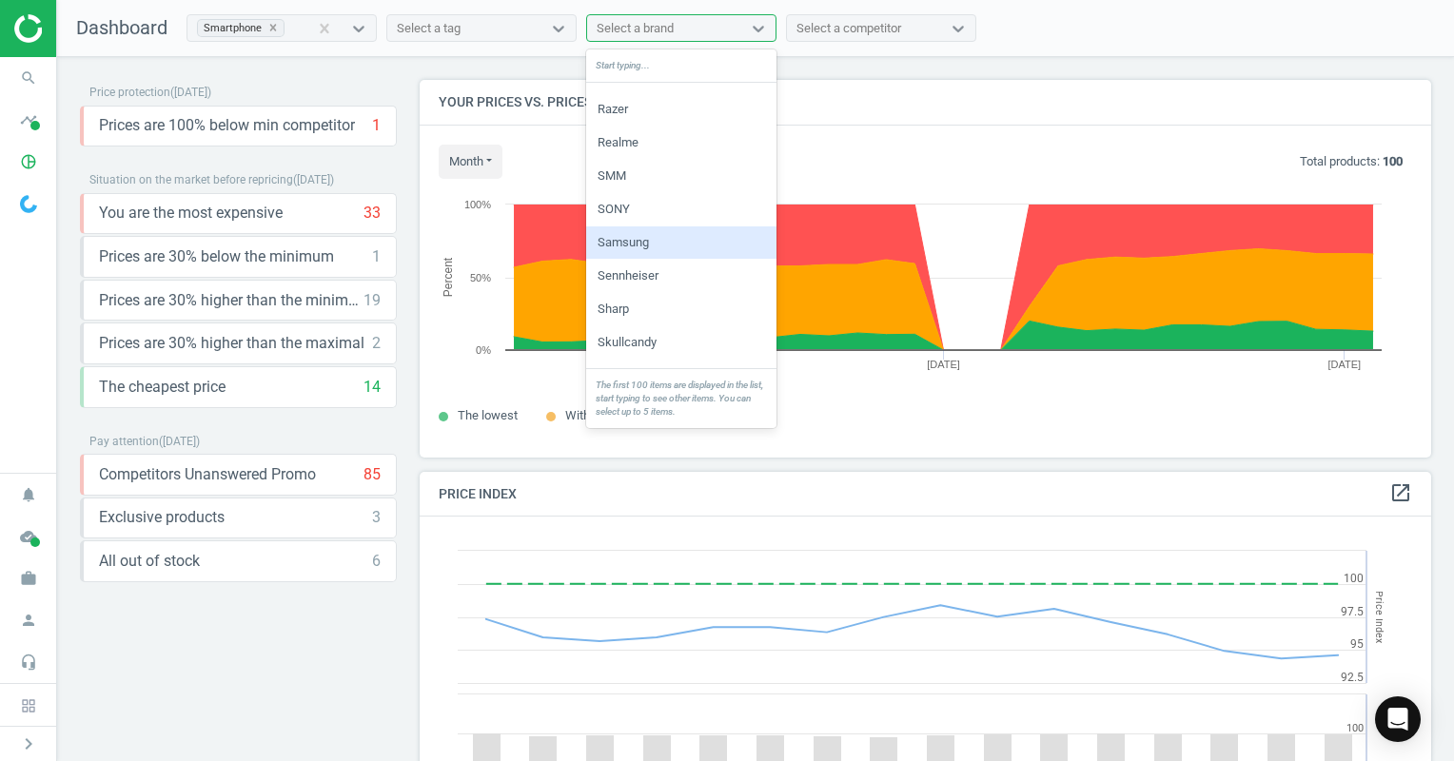
click at [666, 247] on div "Samsung" at bounding box center [681, 243] width 190 height 32
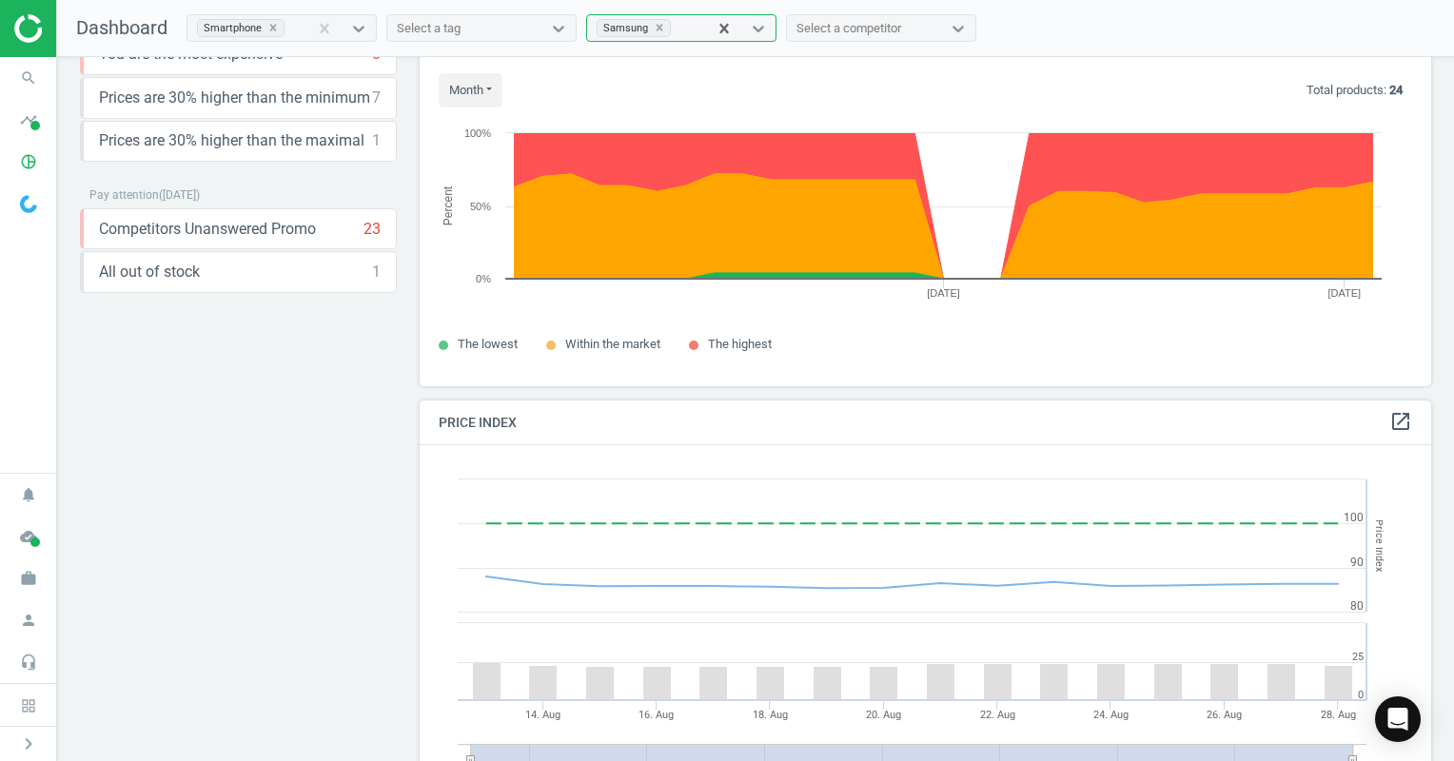
scroll to position [0, 0]
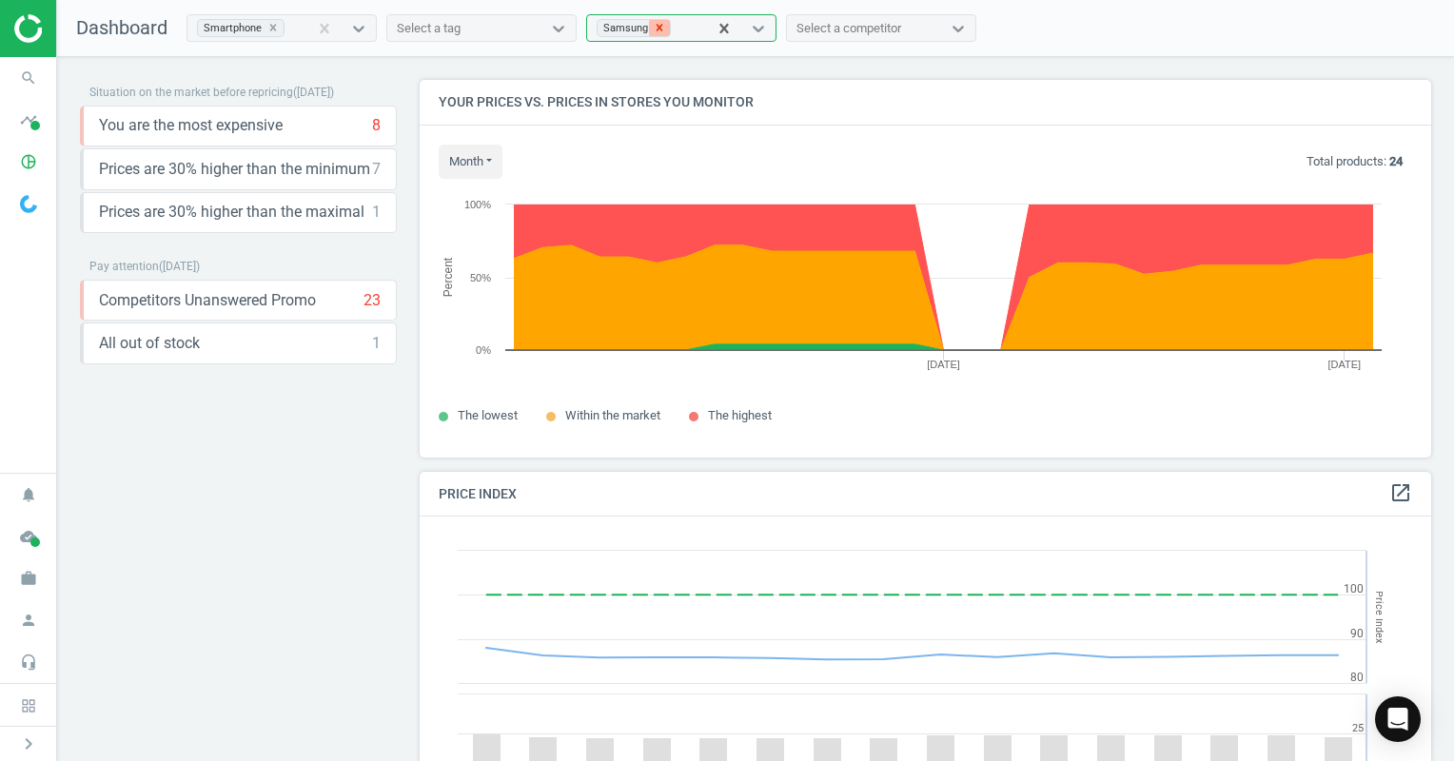
click at [659, 30] on icon at bounding box center [660, 28] width 7 height 7
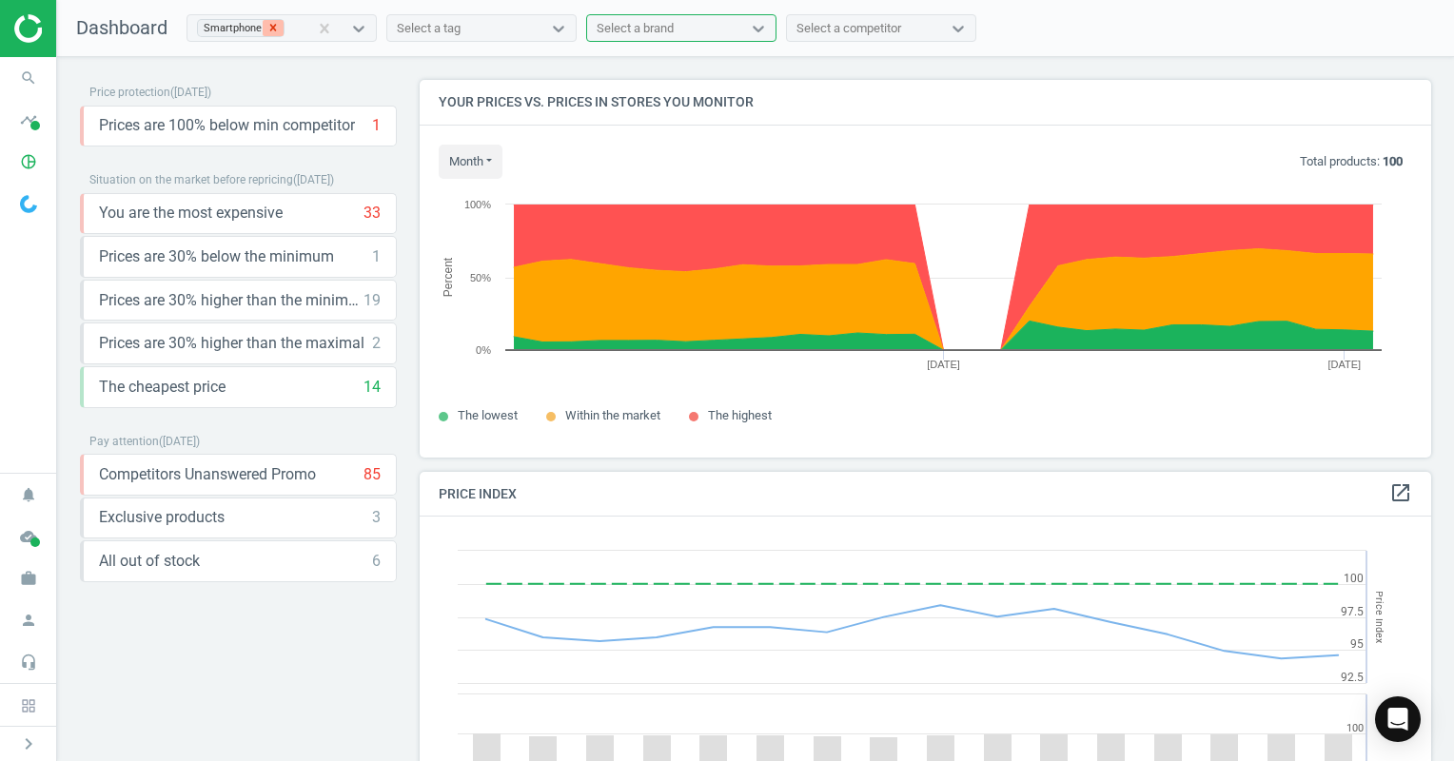
click at [271, 27] on icon at bounding box center [273, 27] width 13 height 13
